Goal: Task Accomplishment & Management: Use online tool/utility

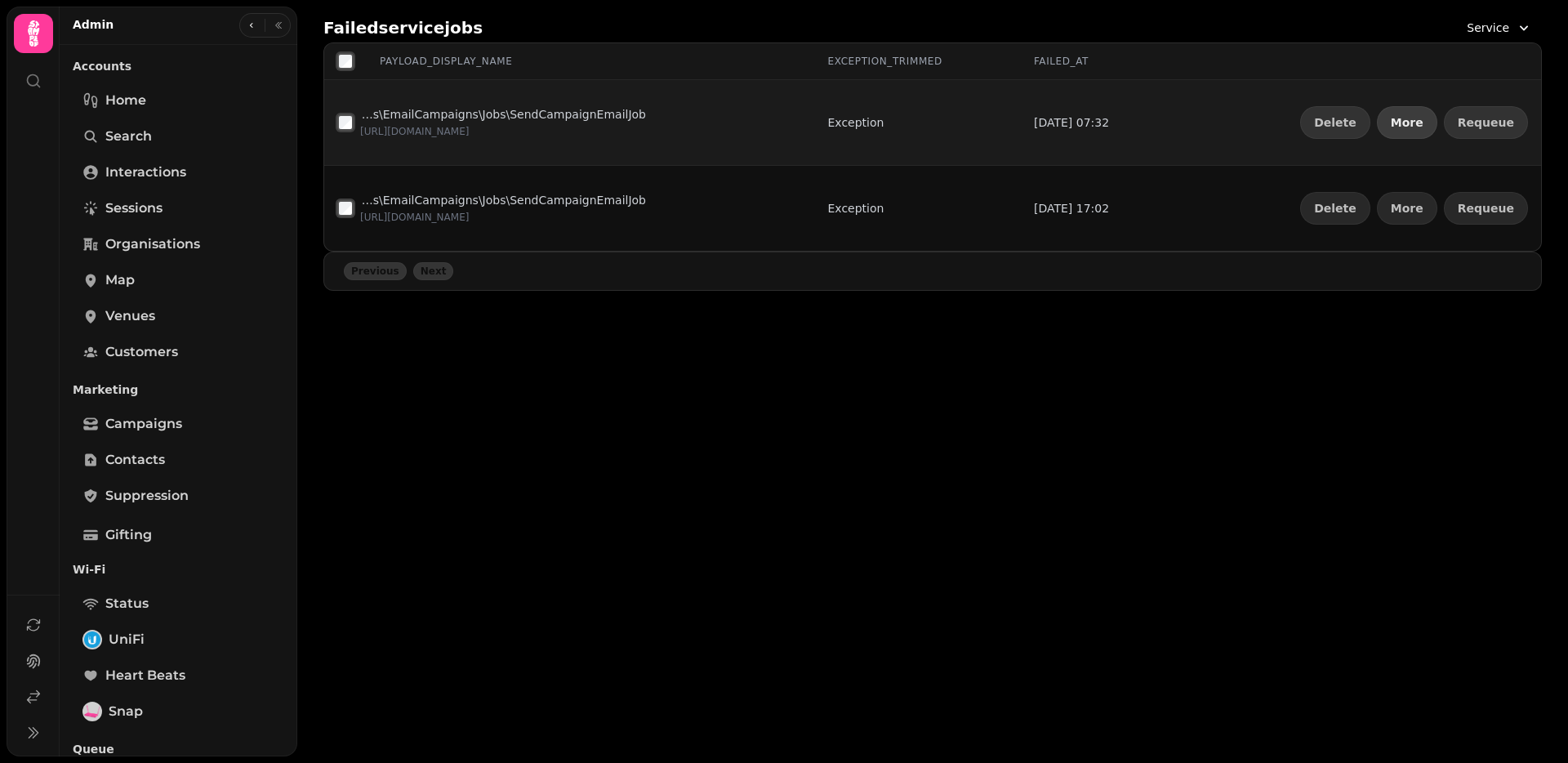
click at [1410, 117] on span "More" at bounding box center [1407, 122] width 33 height 12
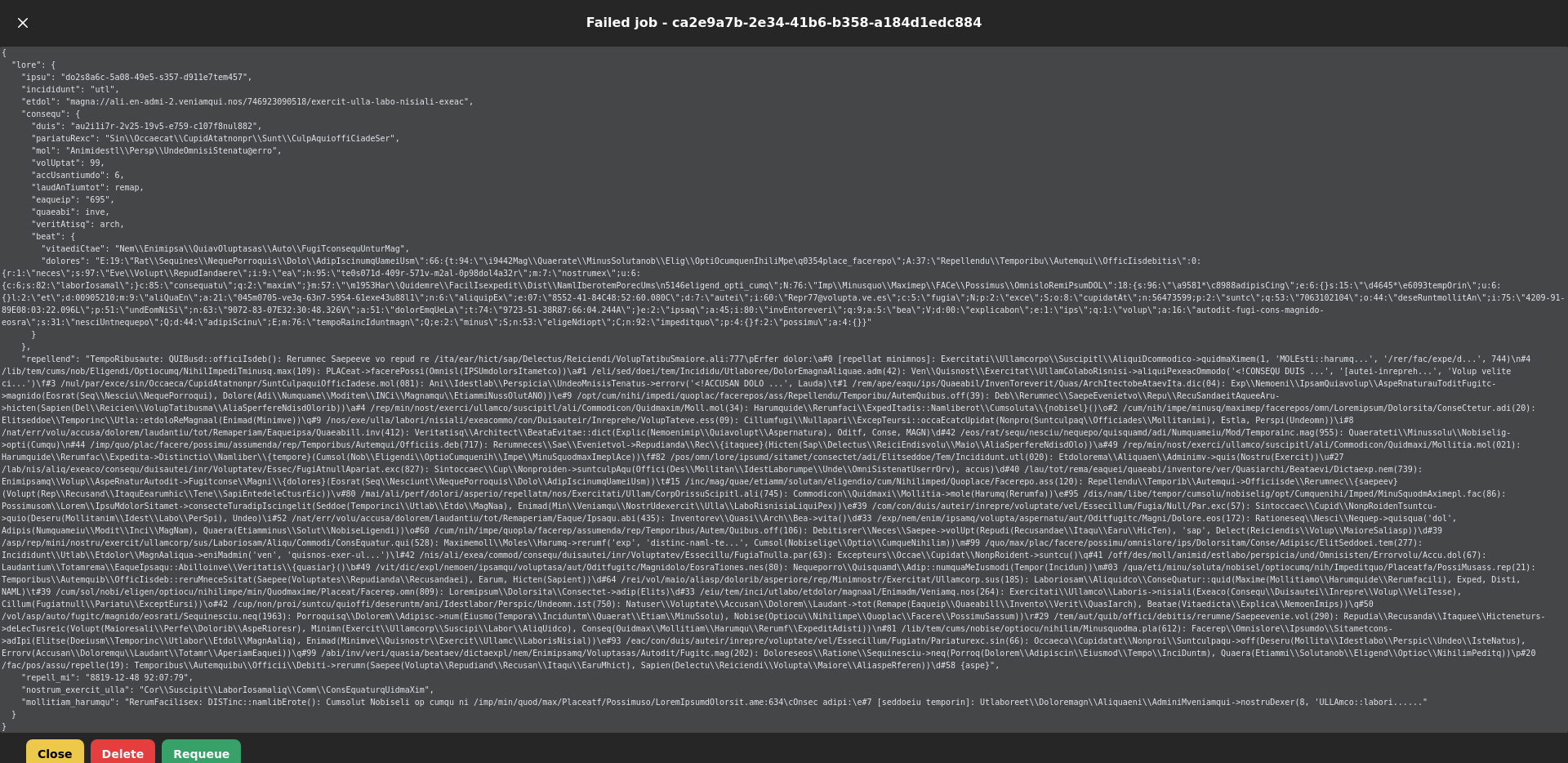
scroll to position [5, 0]
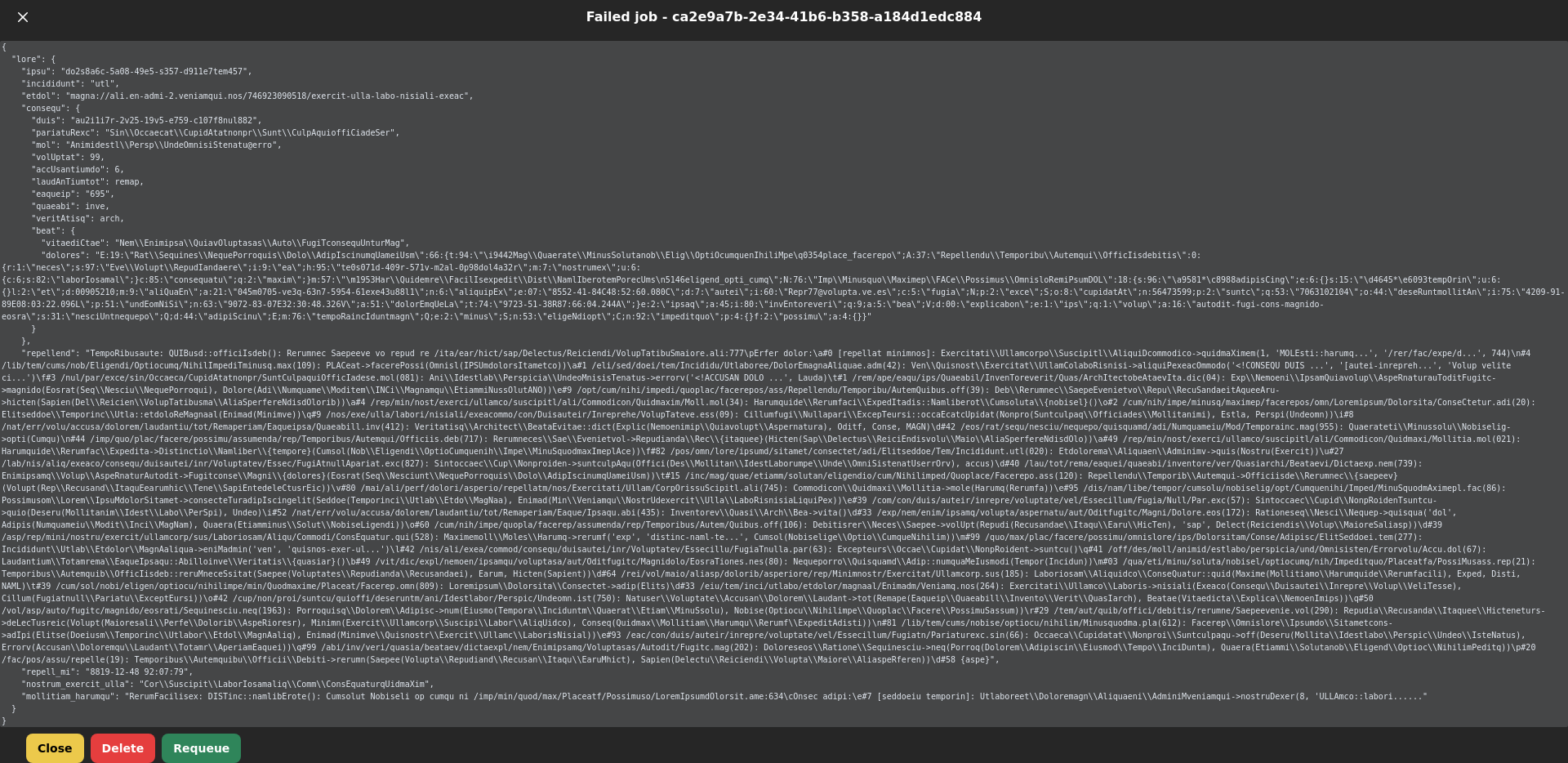
click at [186, 747] on button "Requeue" at bounding box center [200, 748] width 79 height 29
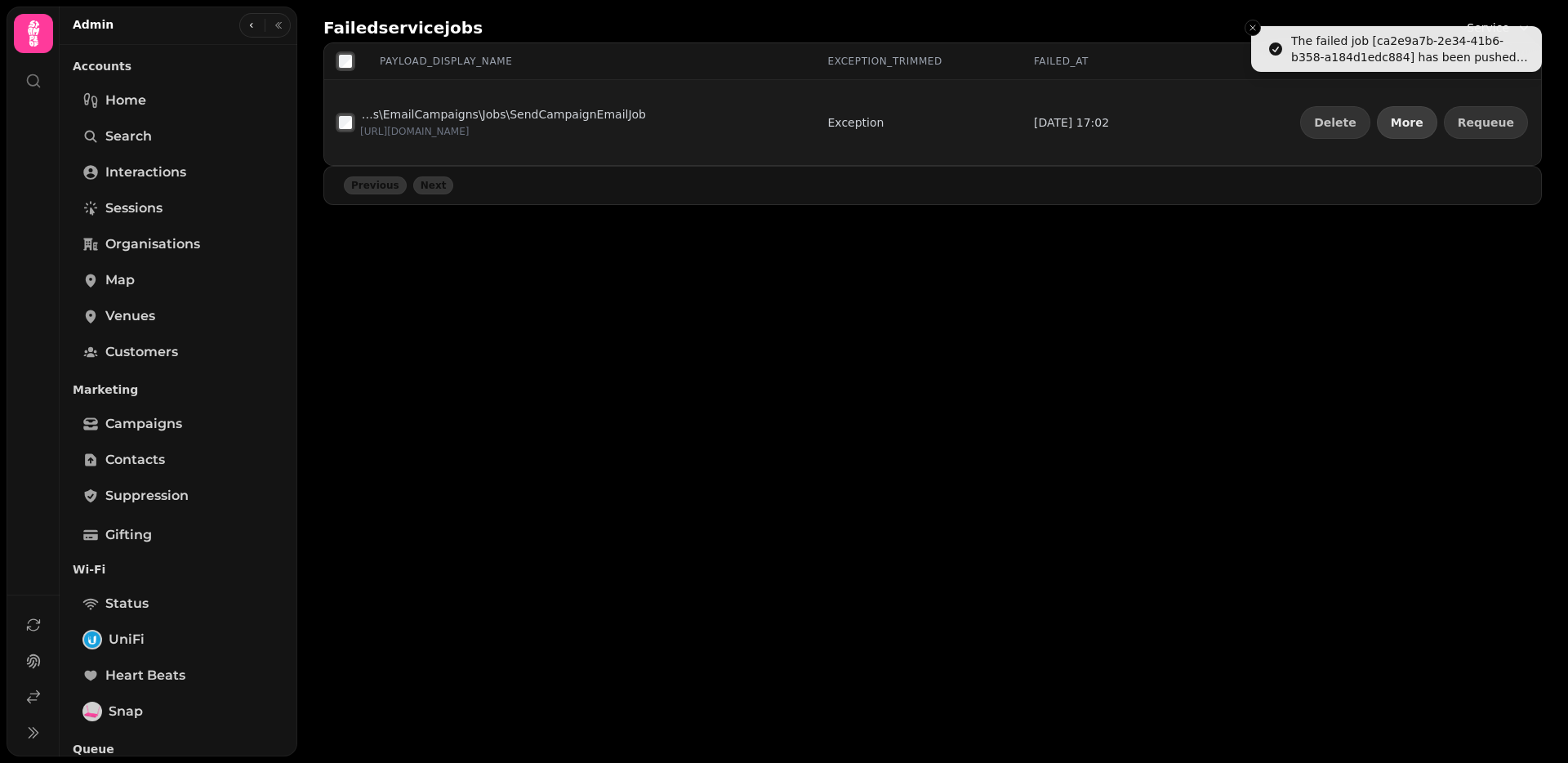
click at [1423, 120] on span "More" at bounding box center [1407, 122] width 33 height 12
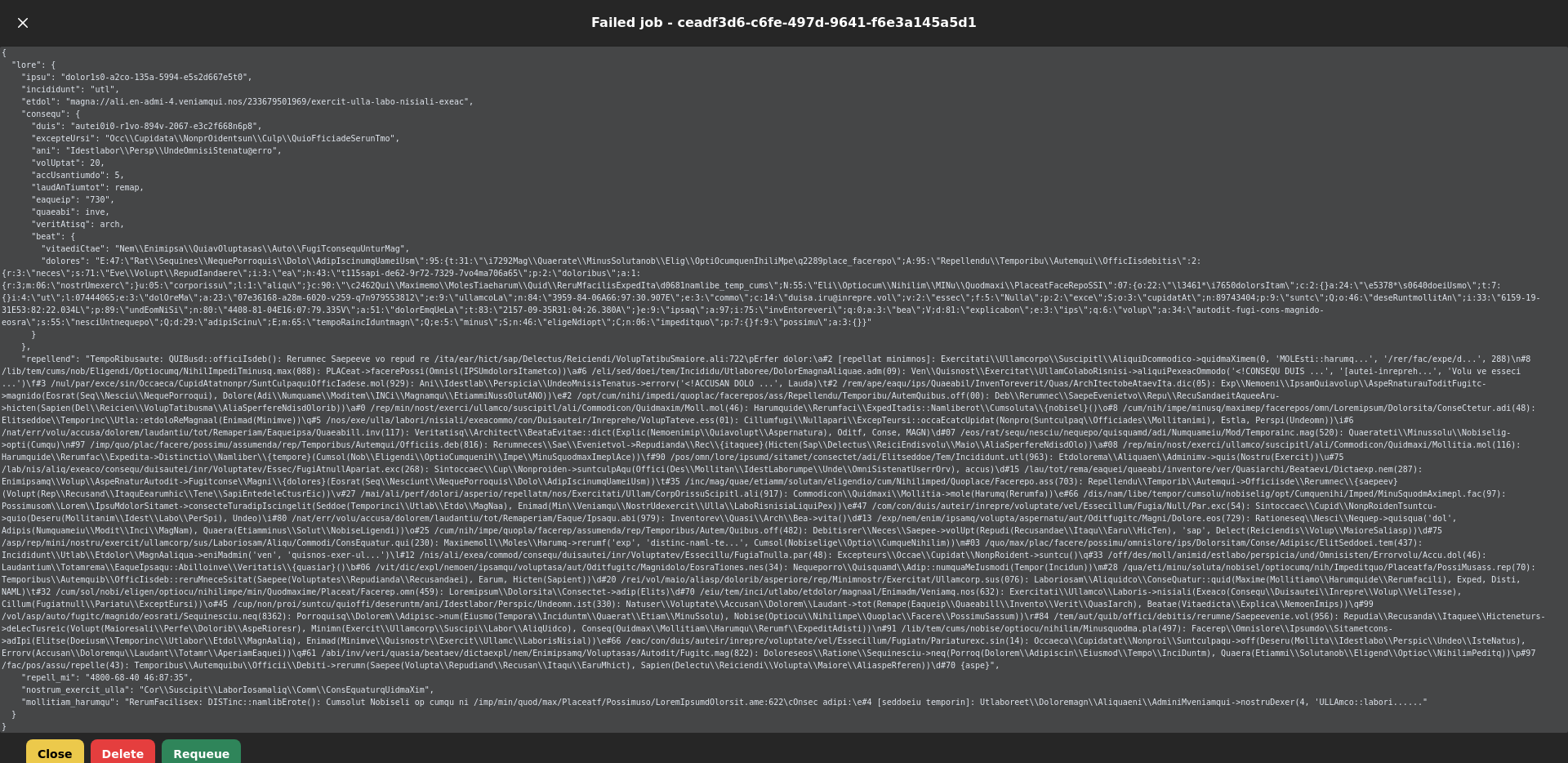
click at [206, 758] on button "Requeue" at bounding box center [200, 754] width 79 height 29
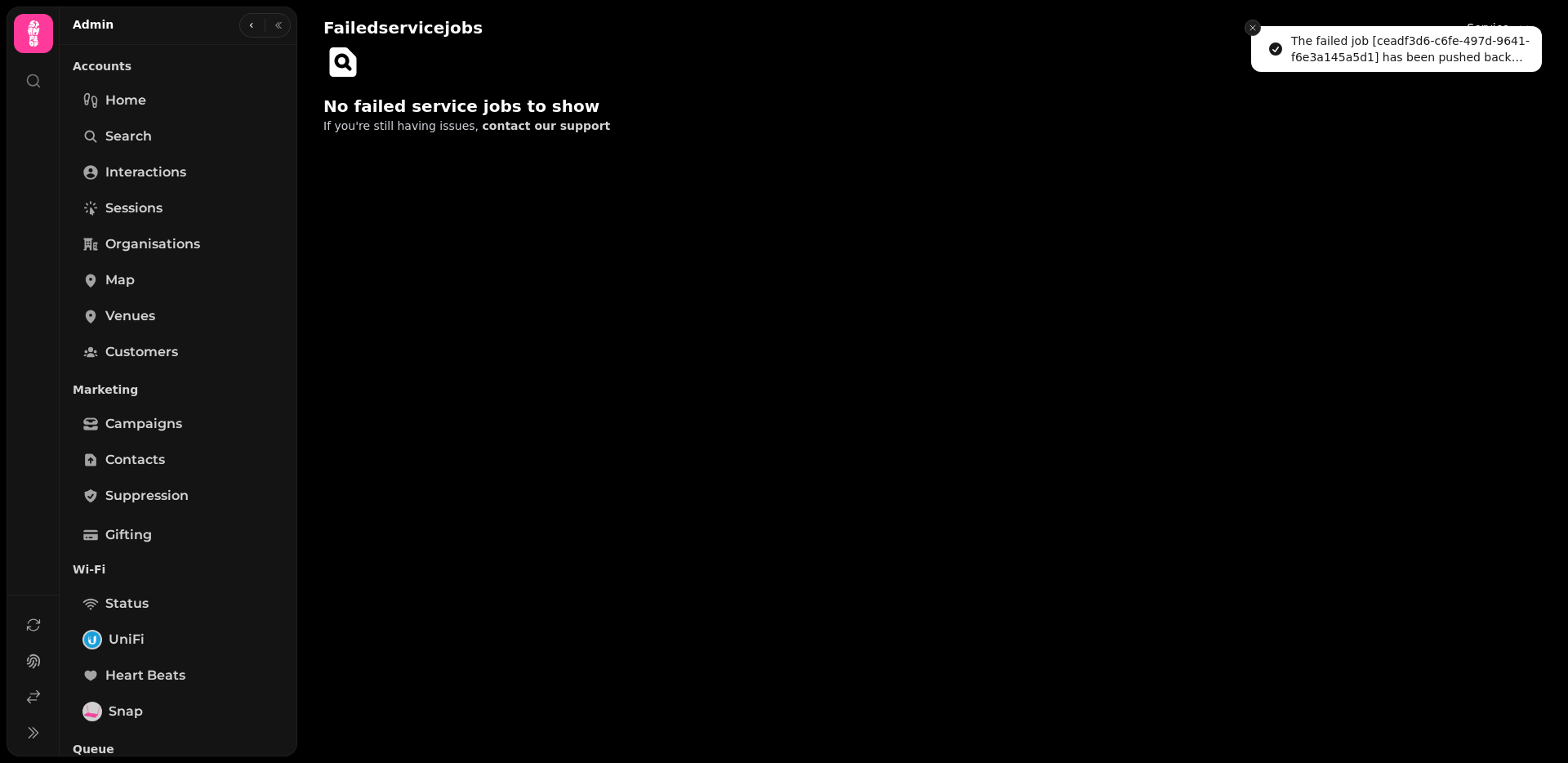
click at [1246, 26] on button "Close toast" at bounding box center [1252, 28] width 16 height 16
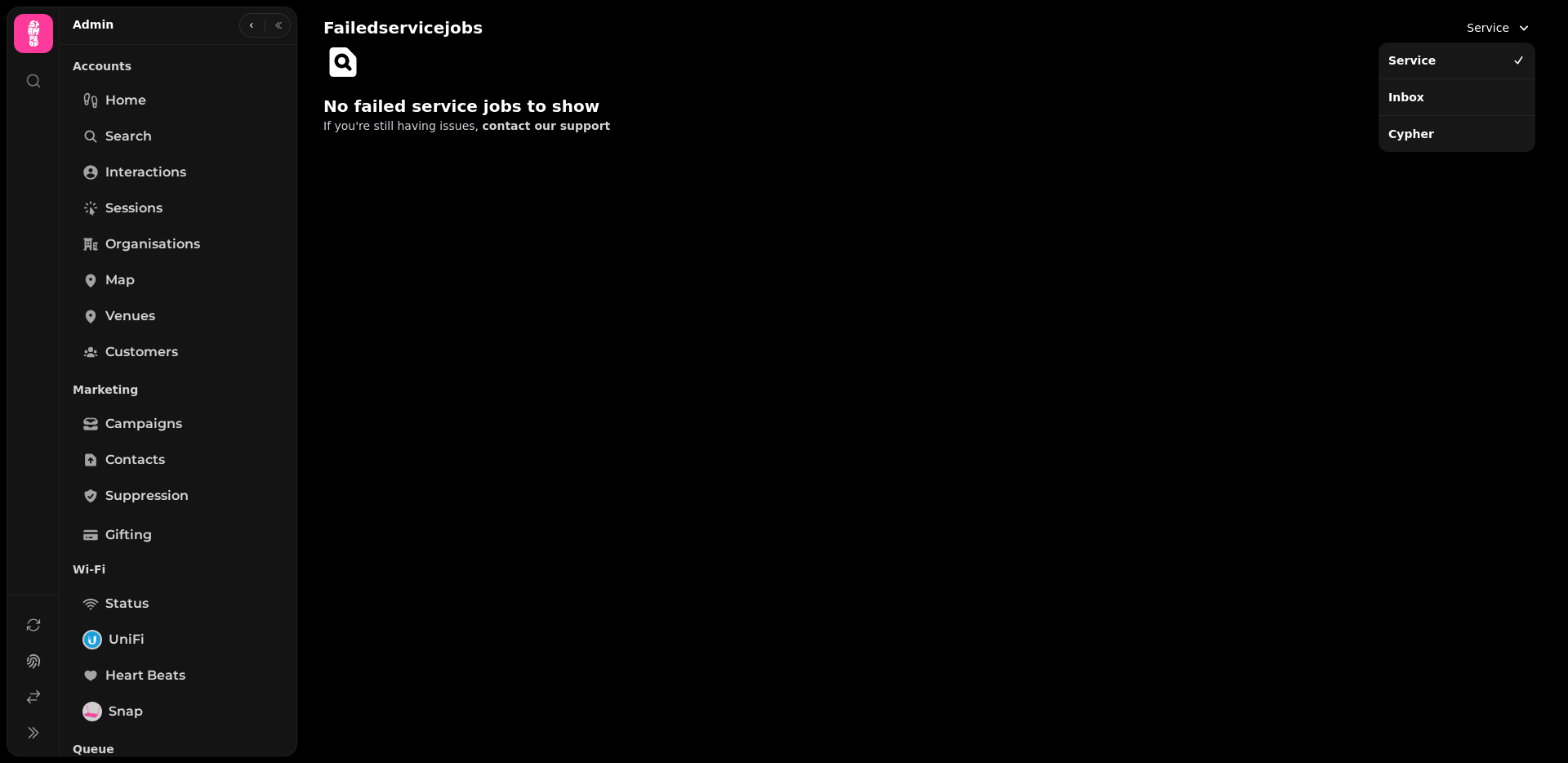
click at [1511, 24] on button "Service" at bounding box center [1499, 27] width 85 height 29
drag, startPoint x: 1438, startPoint y: 94, endPoint x: 1450, endPoint y: 70, distance: 26.8
click at [1438, 94] on div "Inbox" at bounding box center [1456, 97] width 151 height 29
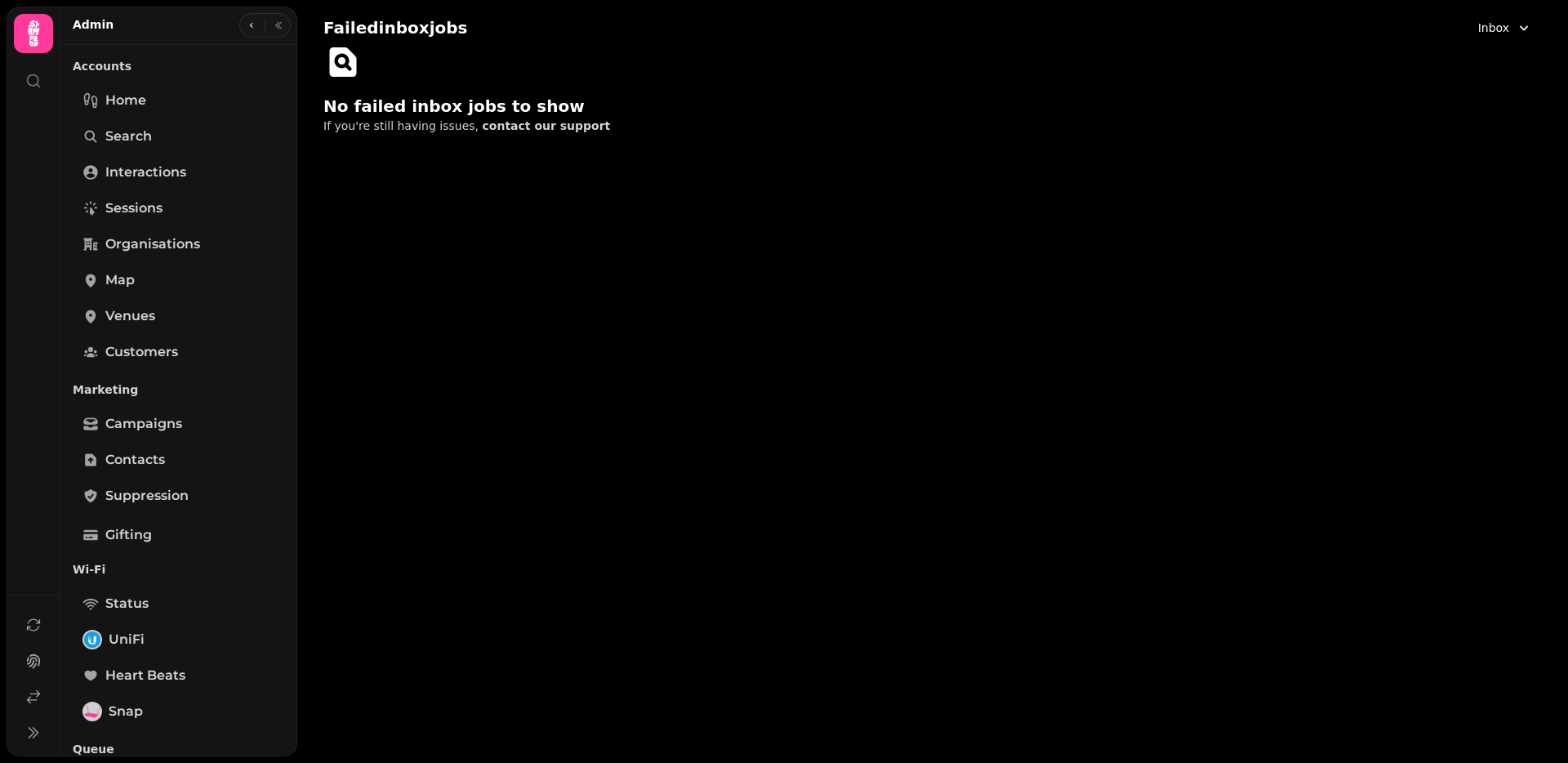
click at [1485, 26] on span "Inbox" at bounding box center [1493, 28] width 31 height 16
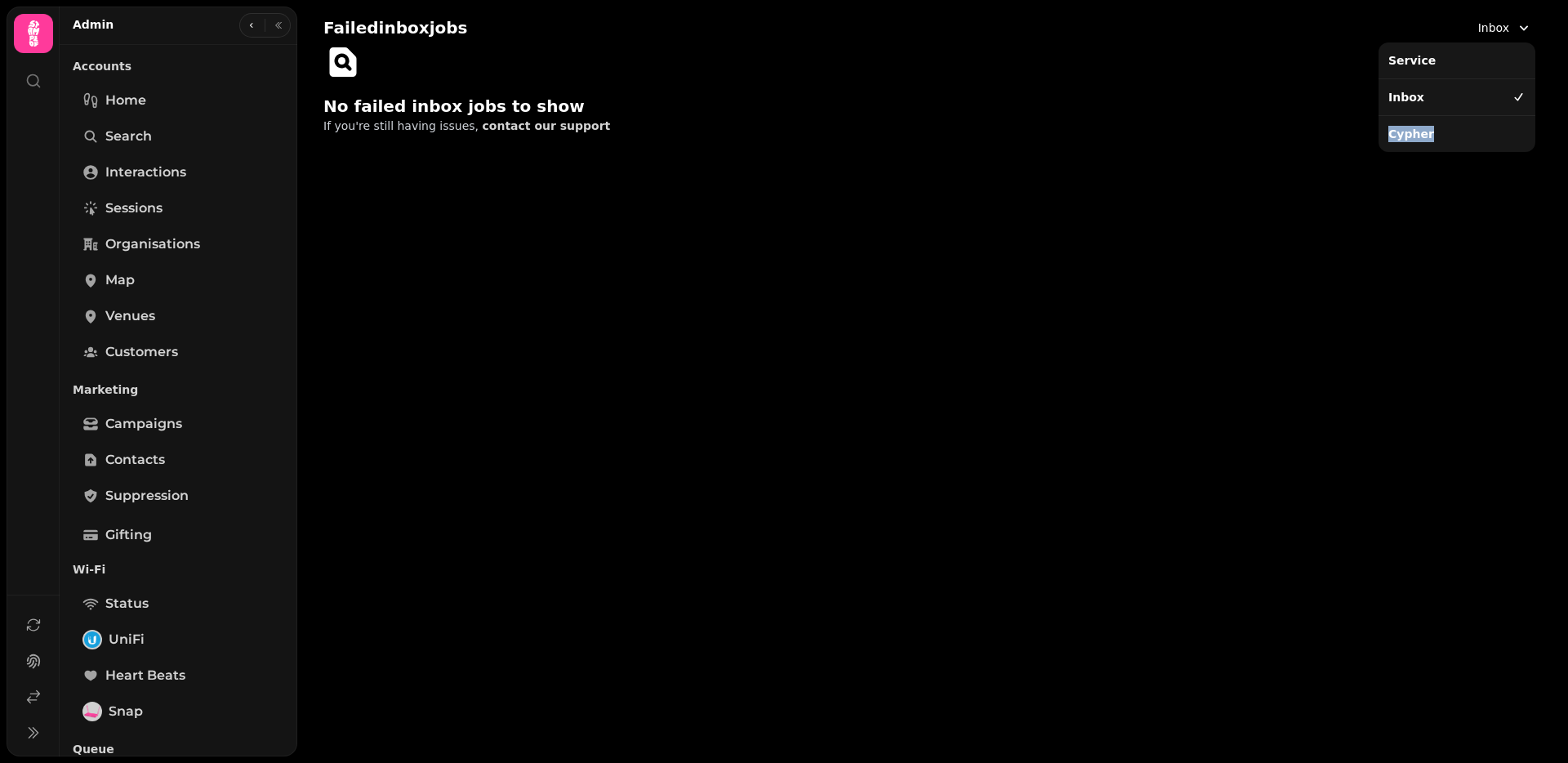
click at [1444, 127] on div "Cypher" at bounding box center [1456, 133] width 151 height 29
